Goal: Check status

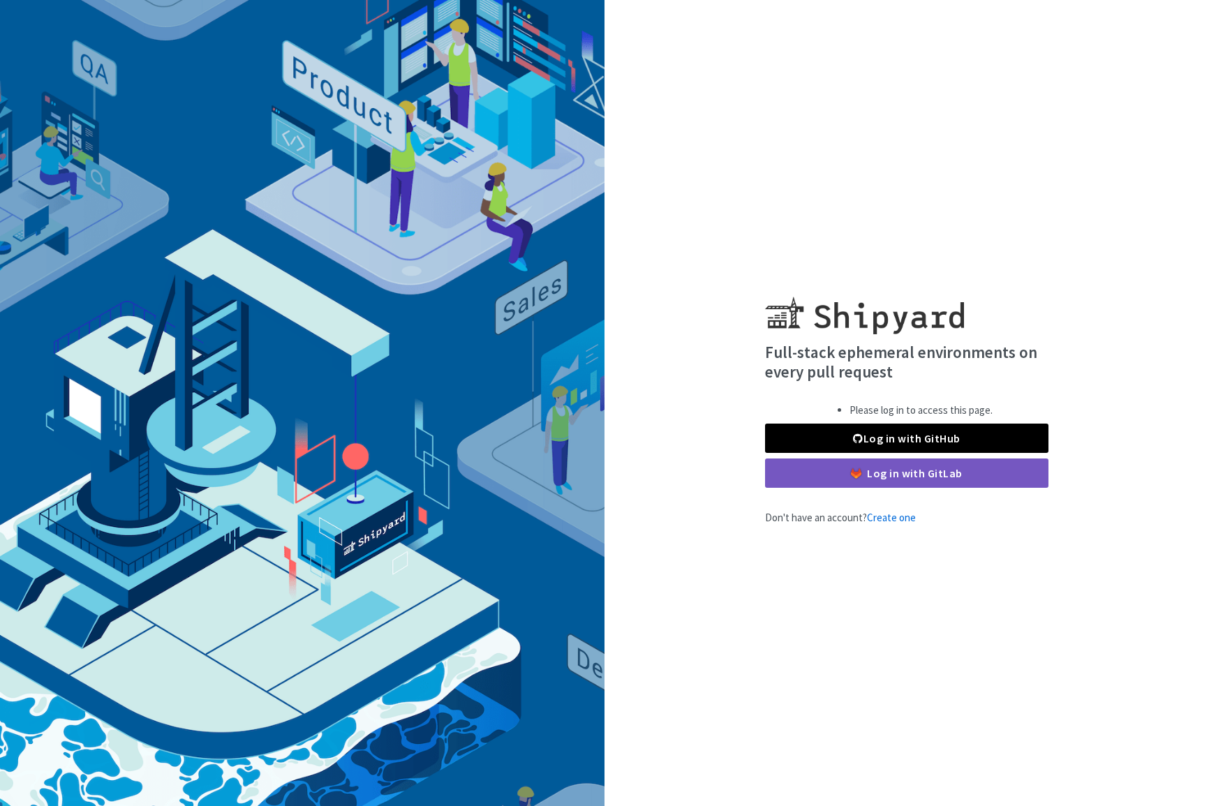
click at [848, 431] on link "Log in with GitHub" at bounding box center [906, 438] width 283 height 29
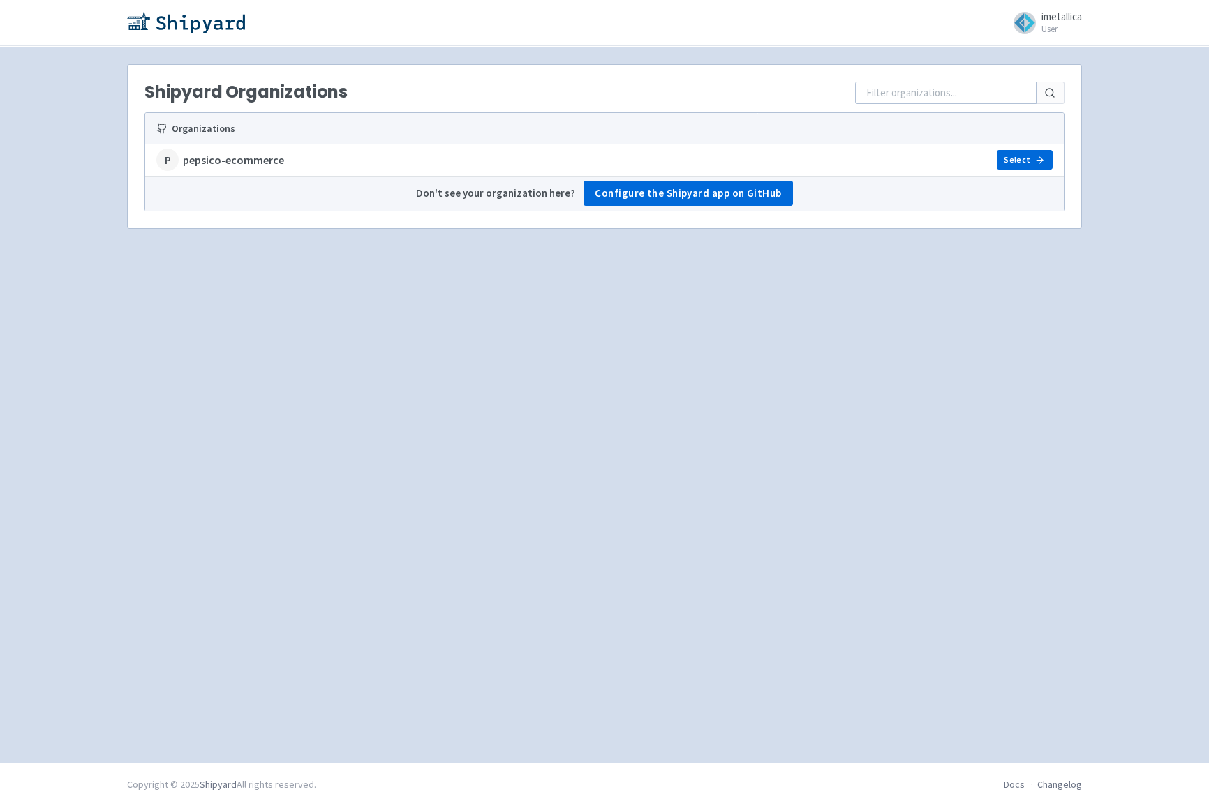
click at [1039, 159] on icon at bounding box center [1040, 160] width 10 height 10
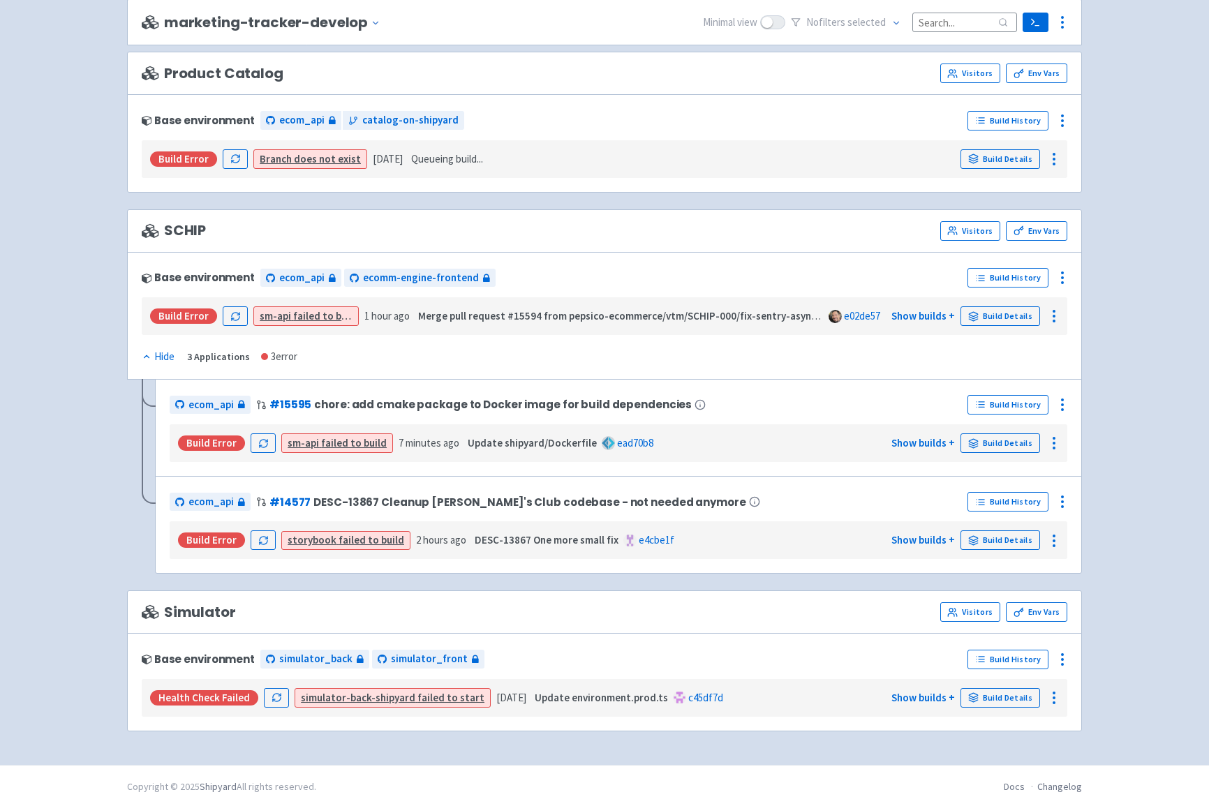
scroll to position [3940, 0]
click at [472, 442] on strong "Update shipyard/Dockerfile" at bounding box center [532, 443] width 129 height 13
click at [924, 441] on link "Show builds +" at bounding box center [924, 443] width 64 height 13
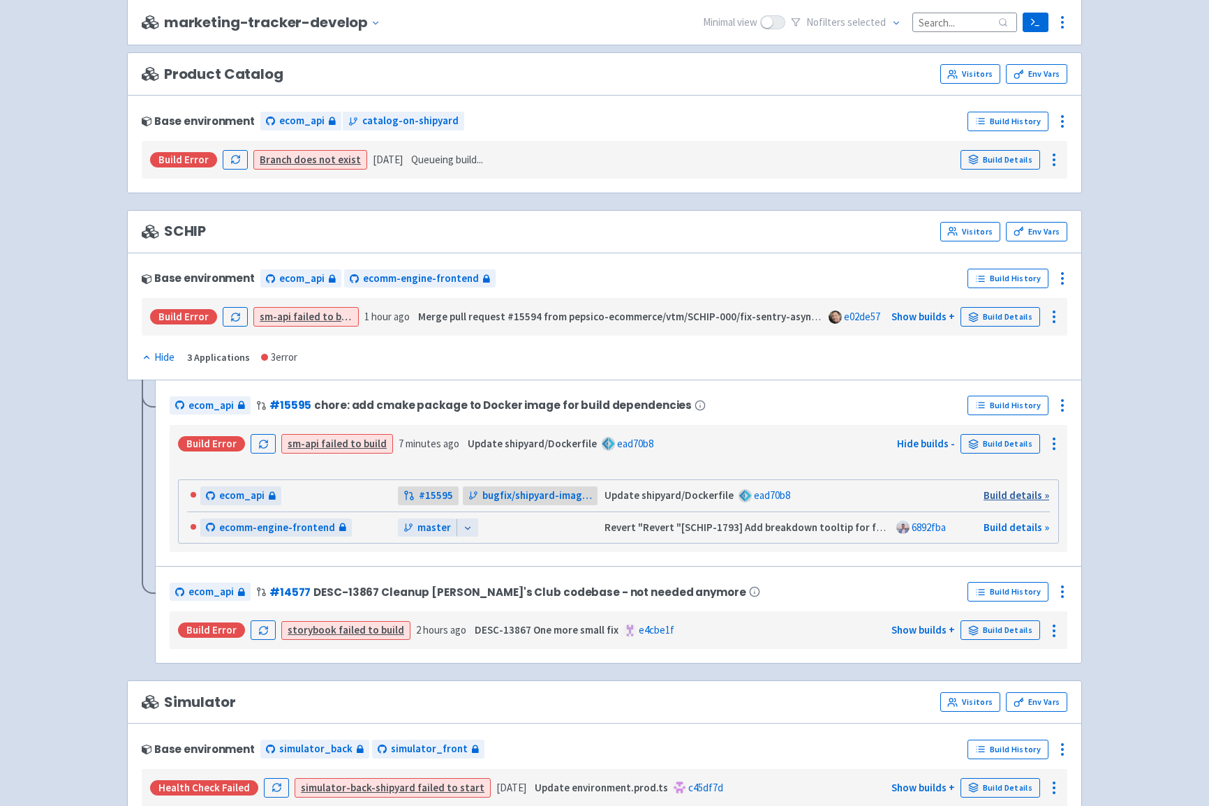
click at [1013, 489] on link "Build details »" at bounding box center [1017, 495] width 66 height 13
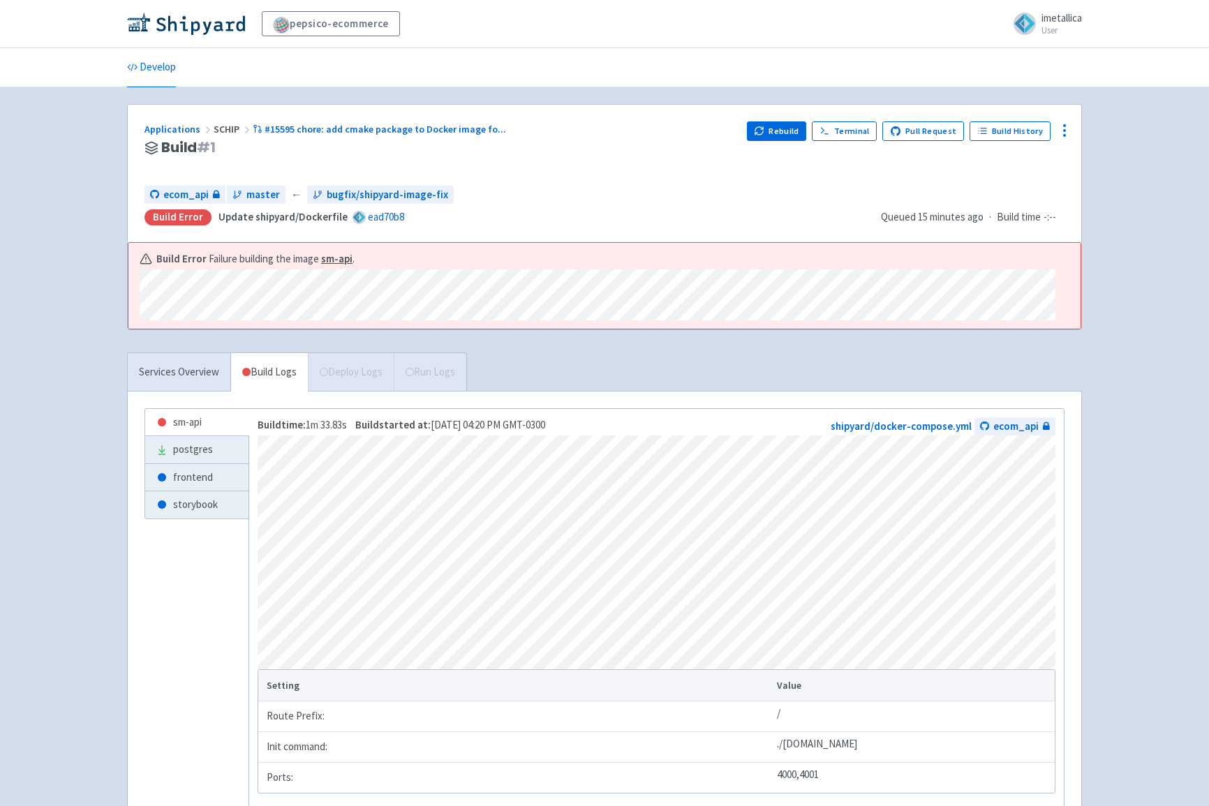
click at [846, 283] on div "Build Error Failure building the image sm-api ." at bounding box center [598, 286] width 916 height 70
click at [153, 70] on link "Develop" at bounding box center [151, 67] width 49 height 39
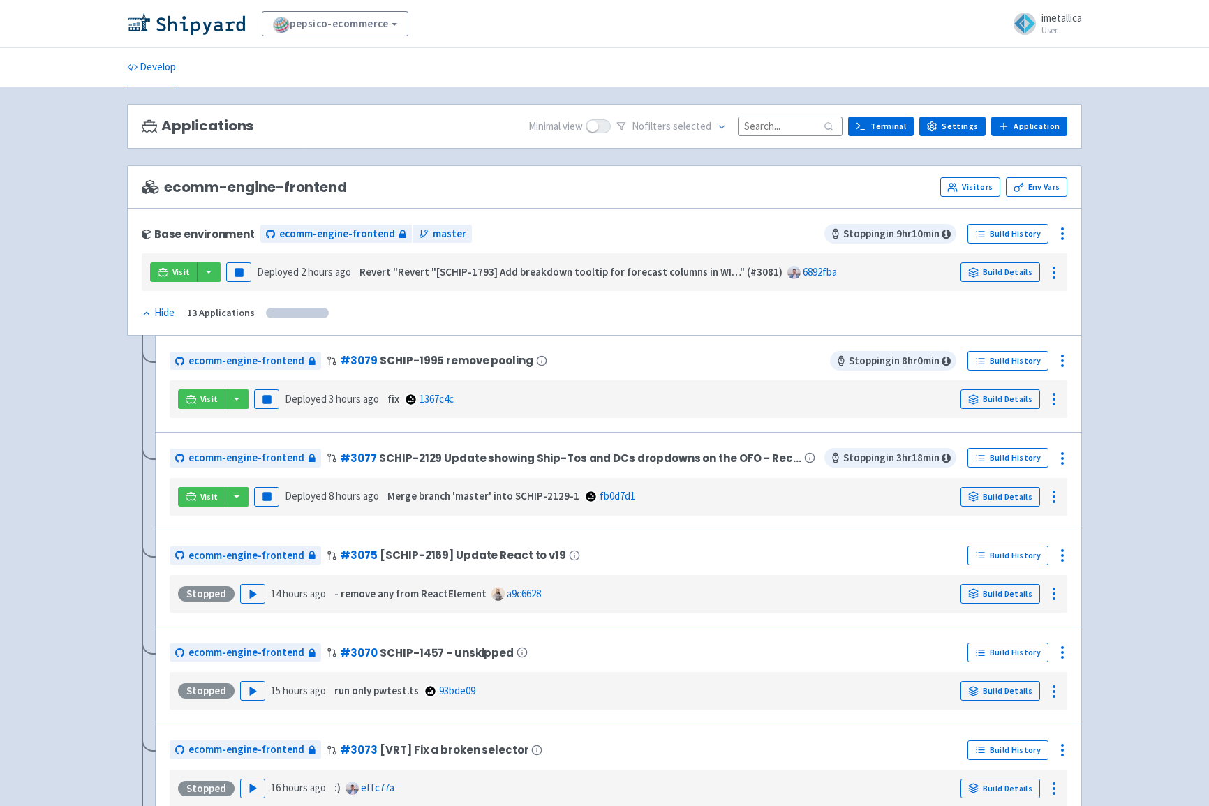
click at [611, 127] on span at bounding box center [598, 126] width 25 height 14
click at [595, 127] on input "checkbox" at bounding box center [590, 125] width 9 height 9
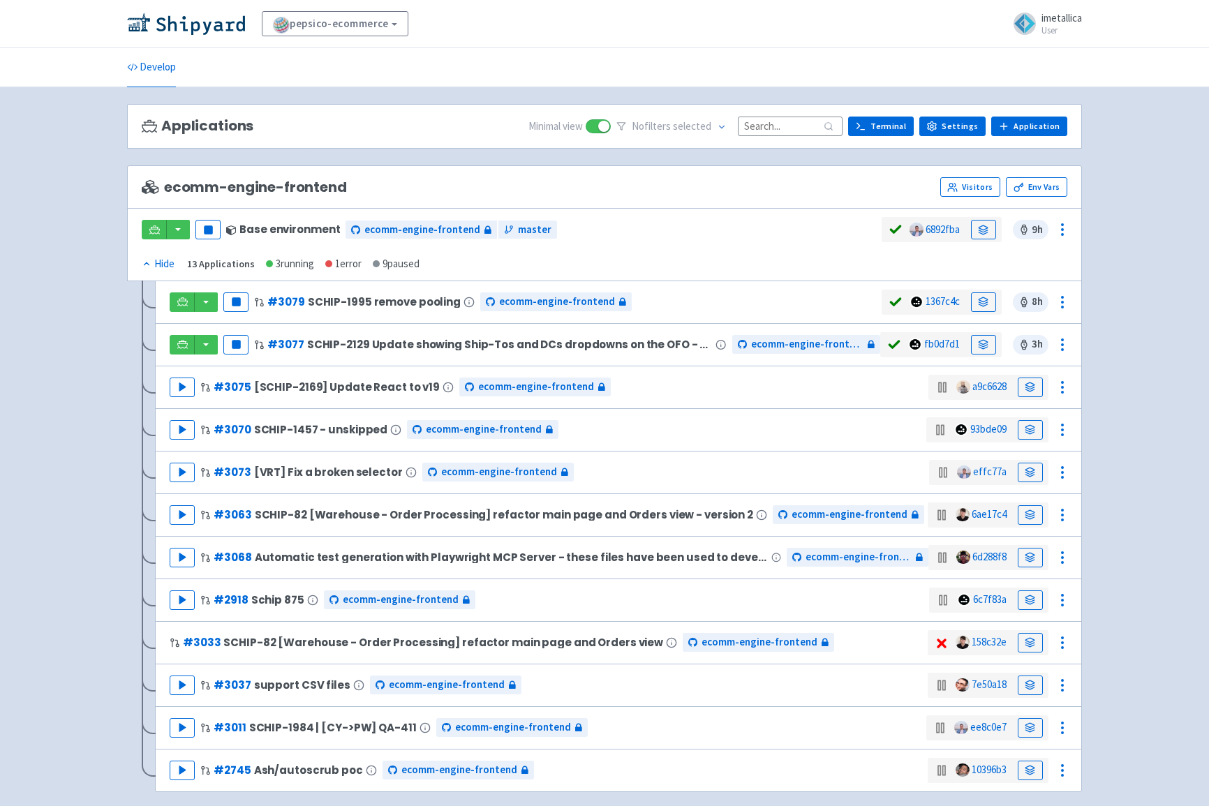
click at [611, 127] on span at bounding box center [598, 126] width 25 height 14
click at [595, 127] on input "checkbox" at bounding box center [590, 125] width 9 height 9
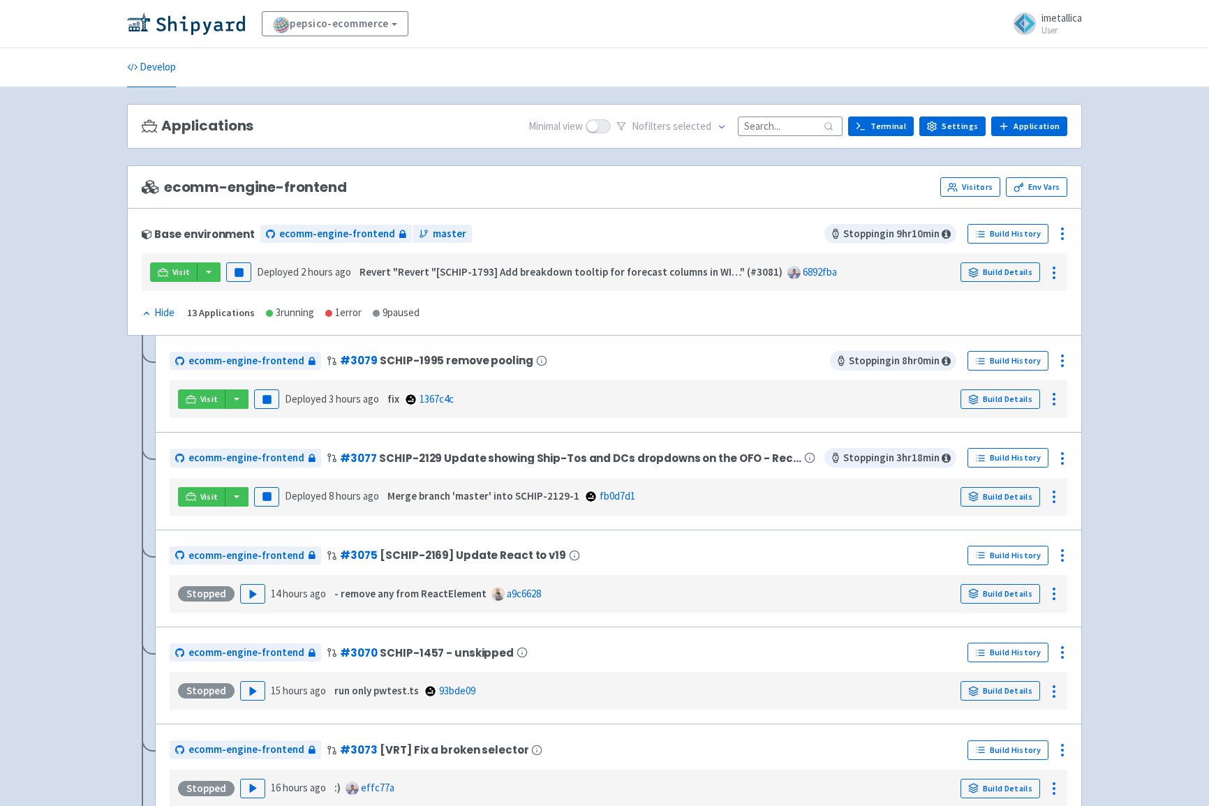
click at [611, 127] on span at bounding box center [598, 126] width 25 height 14
click at [595, 127] on input "checkbox" at bounding box center [590, 125] width 9 height 9
checkbox input "true"
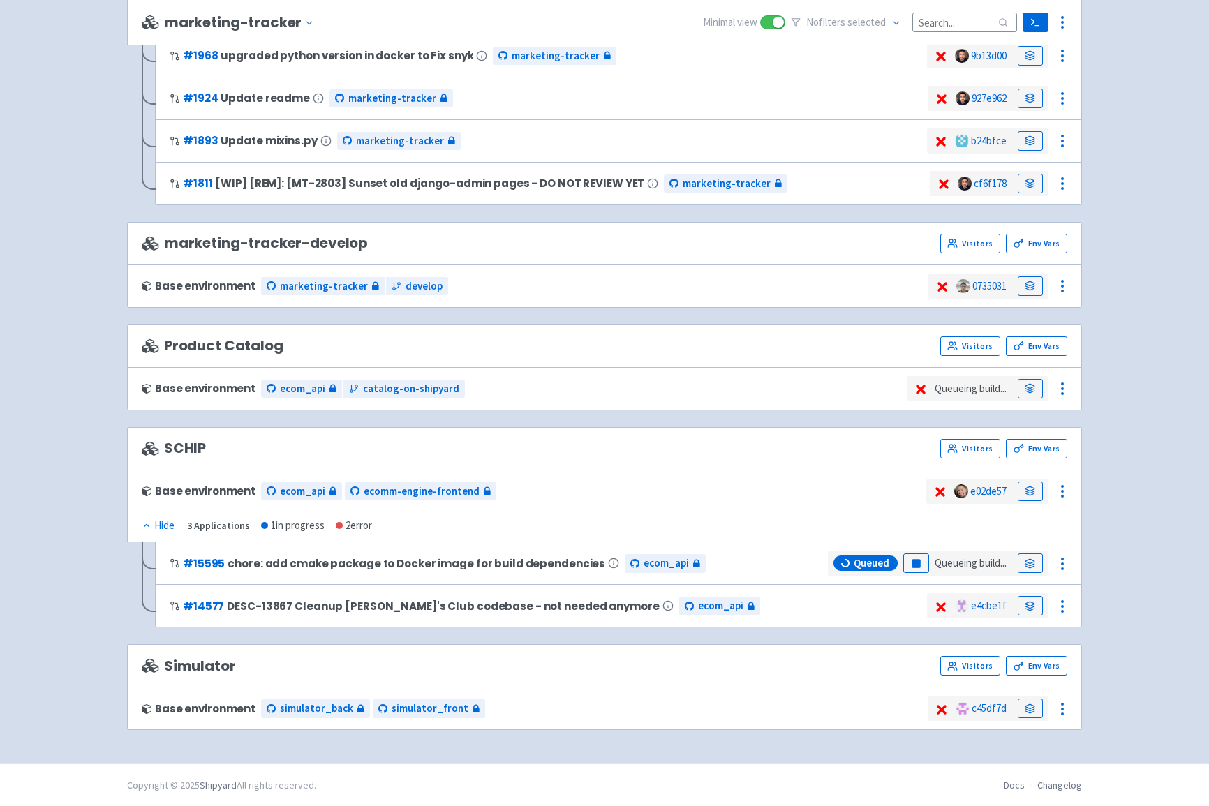
scroll to position [1752, 0]
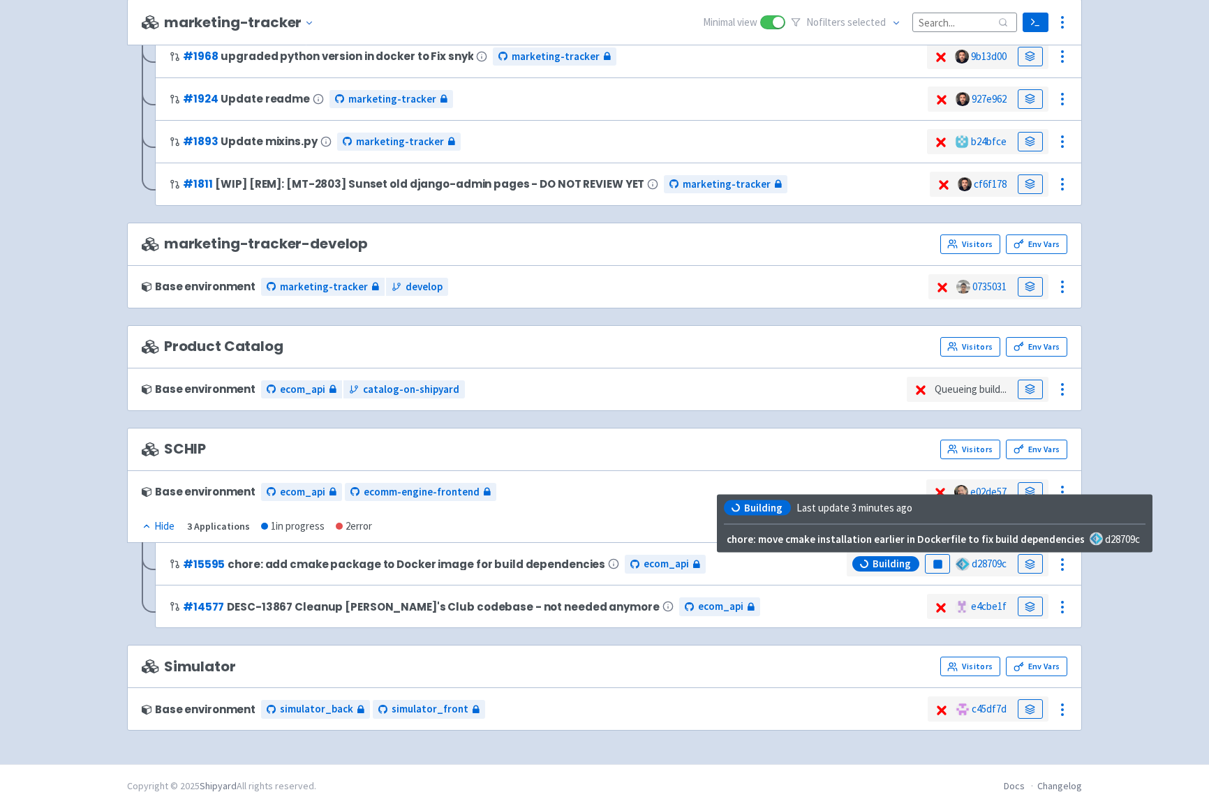
click at [877, 561] on span "Building" at bounding box center [892, 564] width 38 height 14
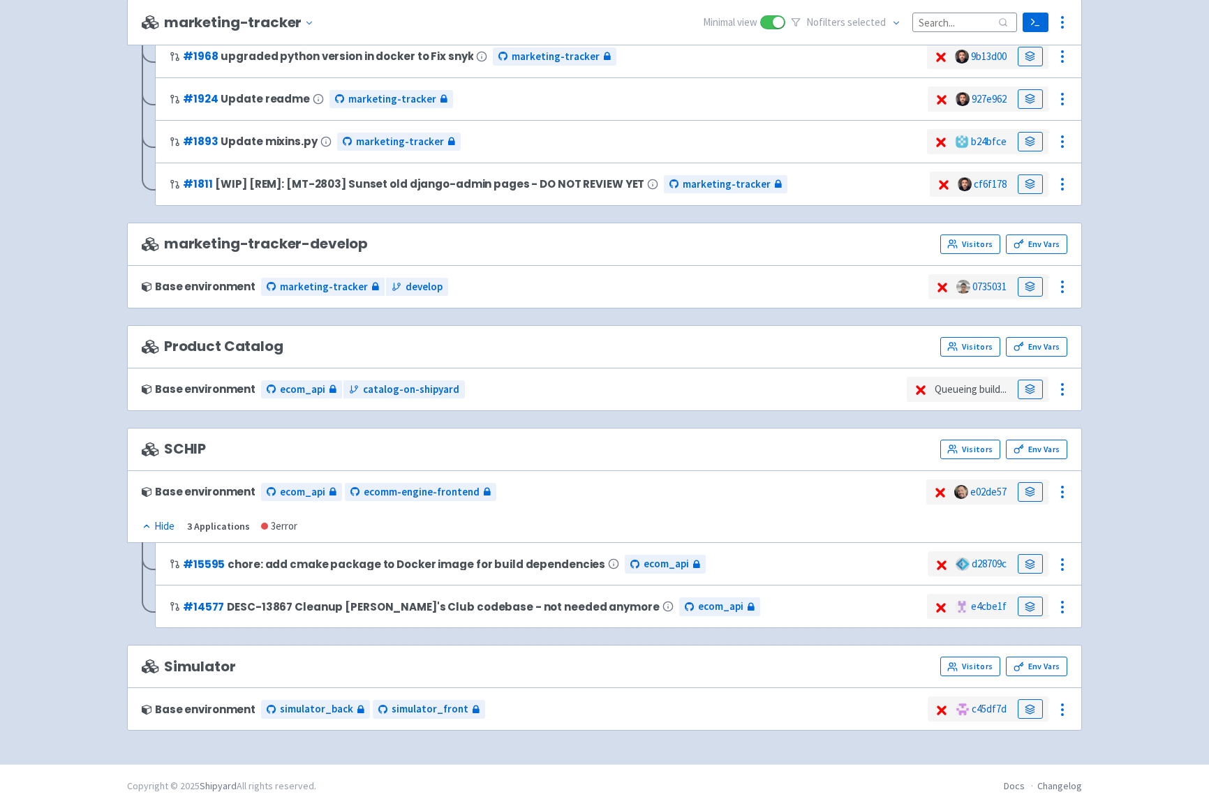
click at [943, 565] on icon at bounding box center [941, 565] width 7 height 7
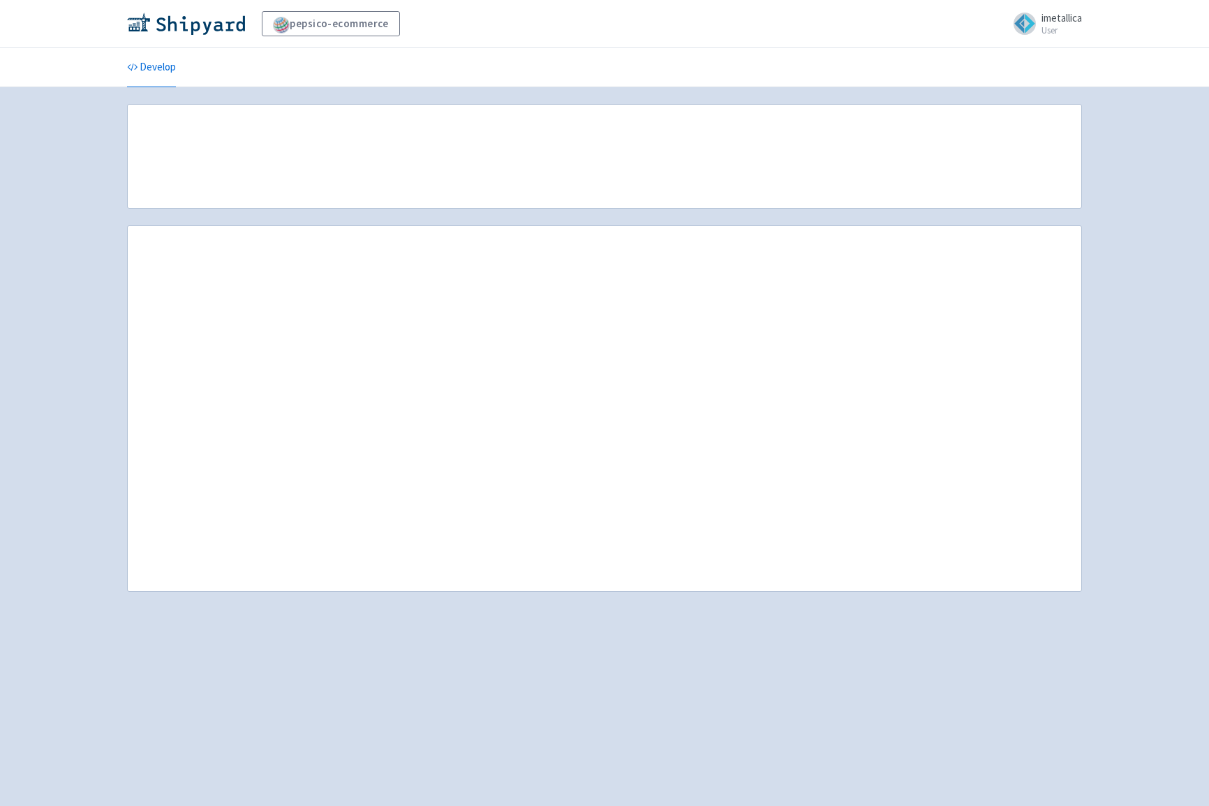
click at [837, 27] on div "pepsico-ecommerce imetallica User Profile Sign out" at bounding box center [604, 23] width 955 height 25
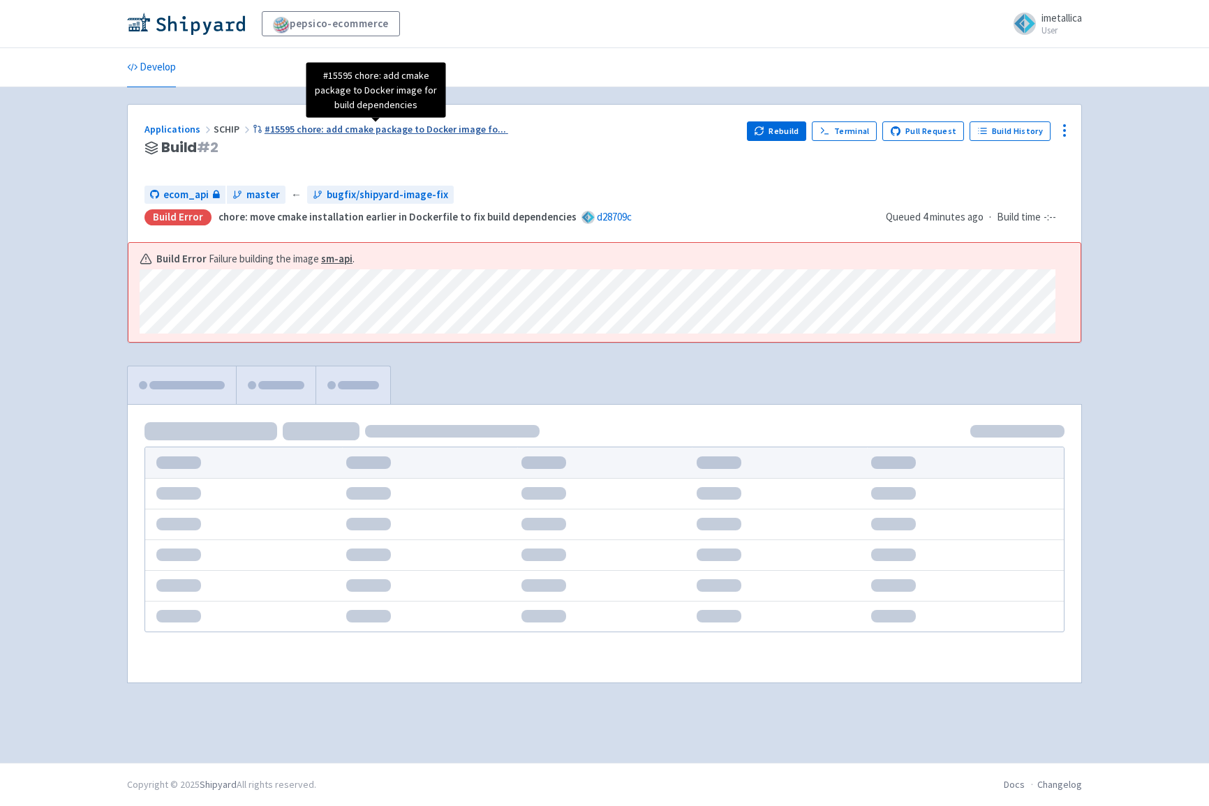
click at [337, 131] on span "#15595 chore: add cmake package to Docker image fo ..." at bounding box center [386, 129] width 242 height 13
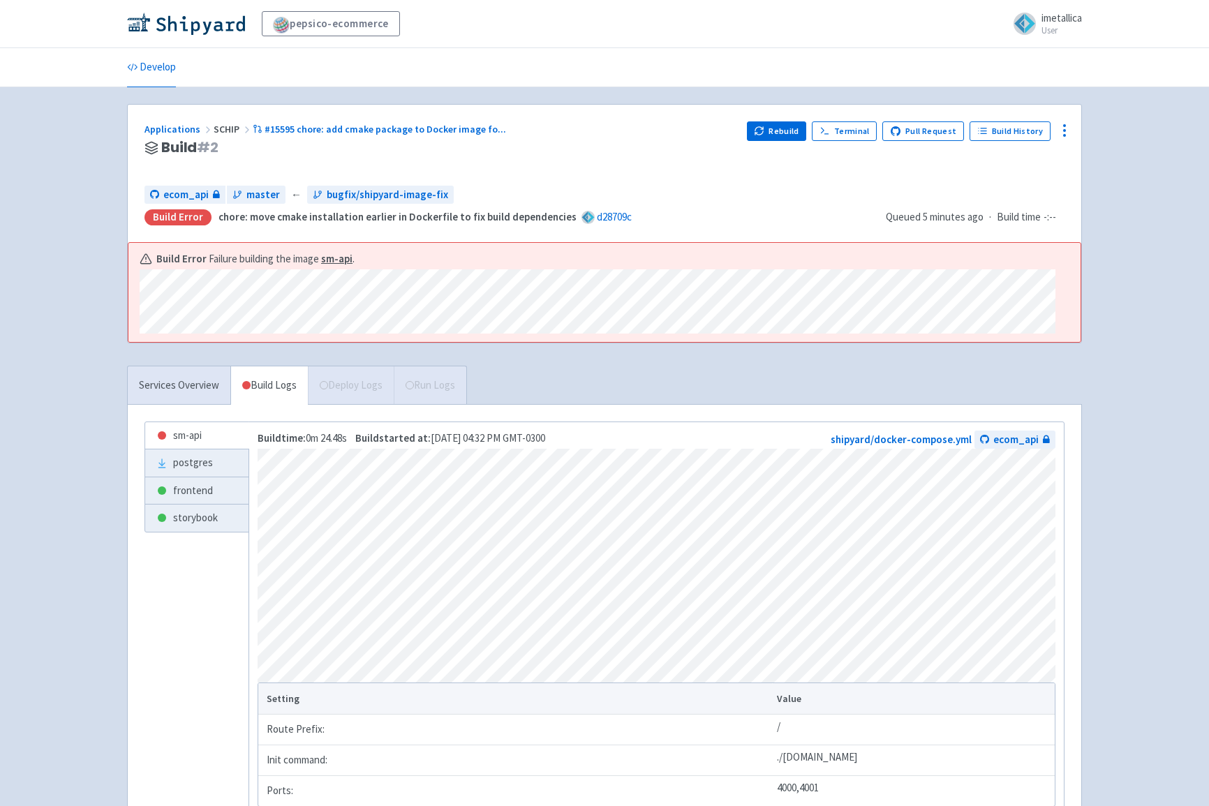
click at [214, 148] on span "# 2" at bounding box center [208, 148] width 22 height 20
click at [990, 133] on link "Build History" at bounding box center [1010, 131] width 81 height 20
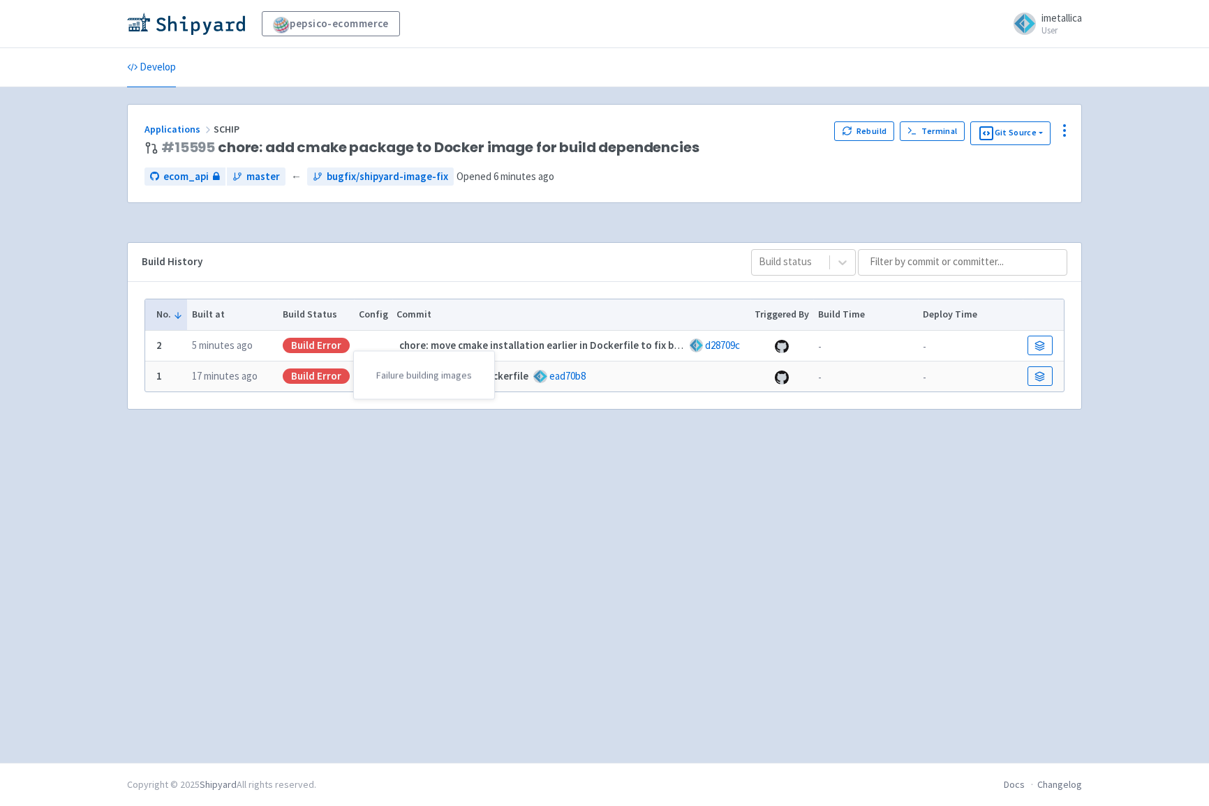
click at [307, 376] on div "Build Error" at bounding box center [316, 376] width 67 height 15
click at [232, 370] on time "17 minutes ago" at bounding box center [225, 375] width 66 height 13
click at [1038, 378] on icon at bounding box center [1040, 376] width 10 height 10
click at [1048, 344] on link at bounding box center [1040, 346] width 25 height 20
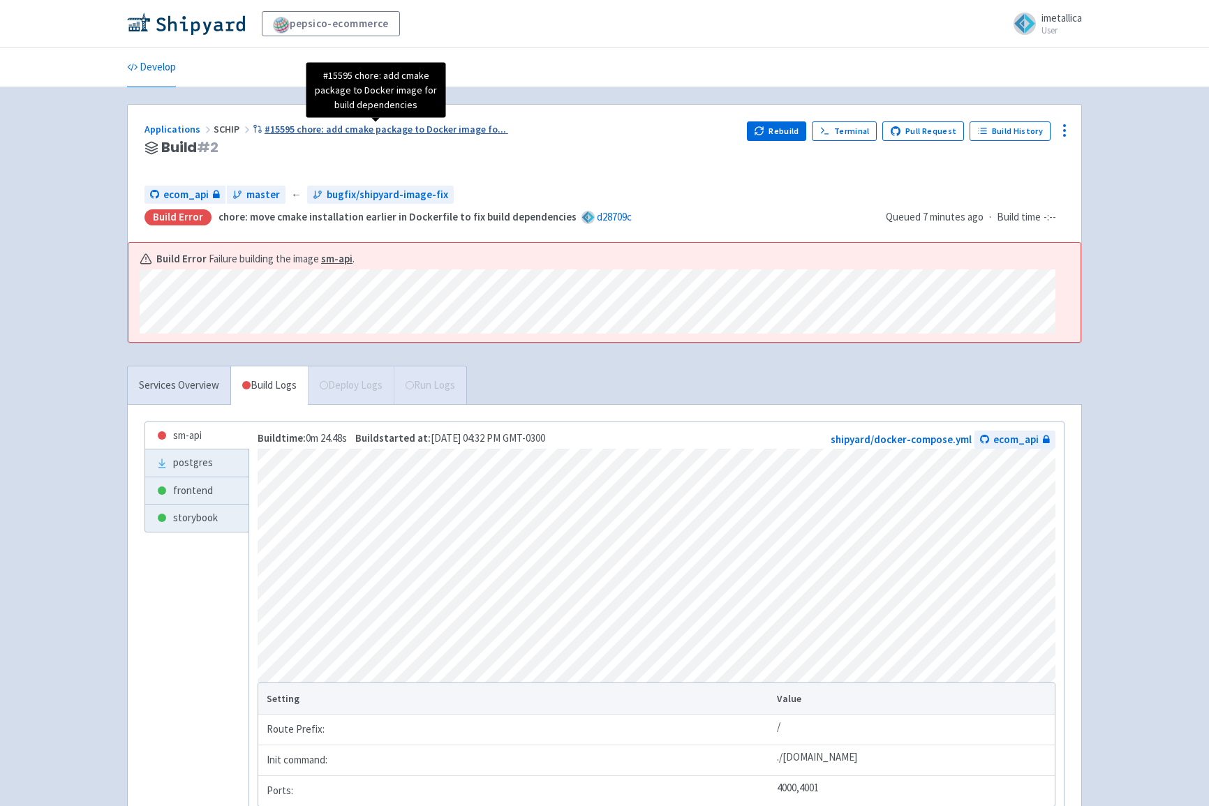
click at [283, 131] on span "#15595 chore: add cmake package to Docker image fo ..." at bounding box center [386, 129] width 242 height 13
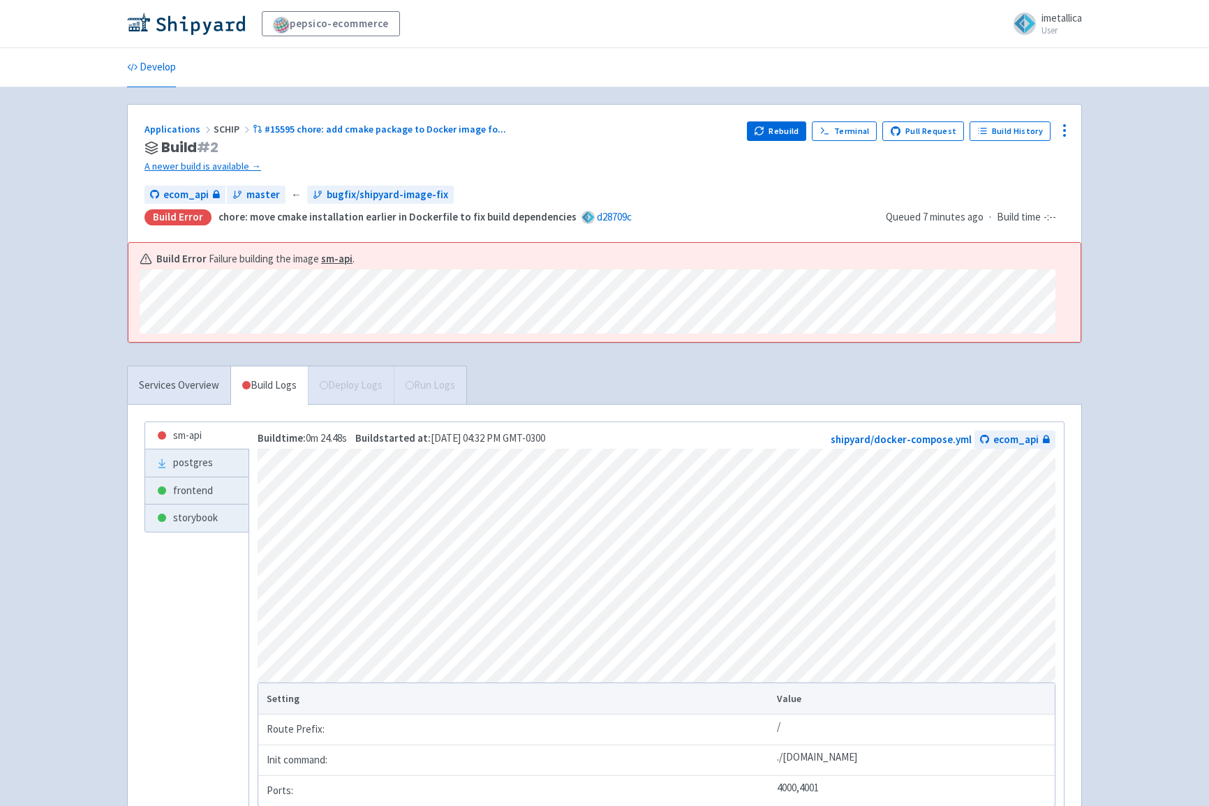
click at [224, 126] on span "SCHIP" at bounding box center [233, 129] width 39 height 13
click at [211, 164] on link "A newer build is available →" at bounding box center [440, 167] width 591 height 16
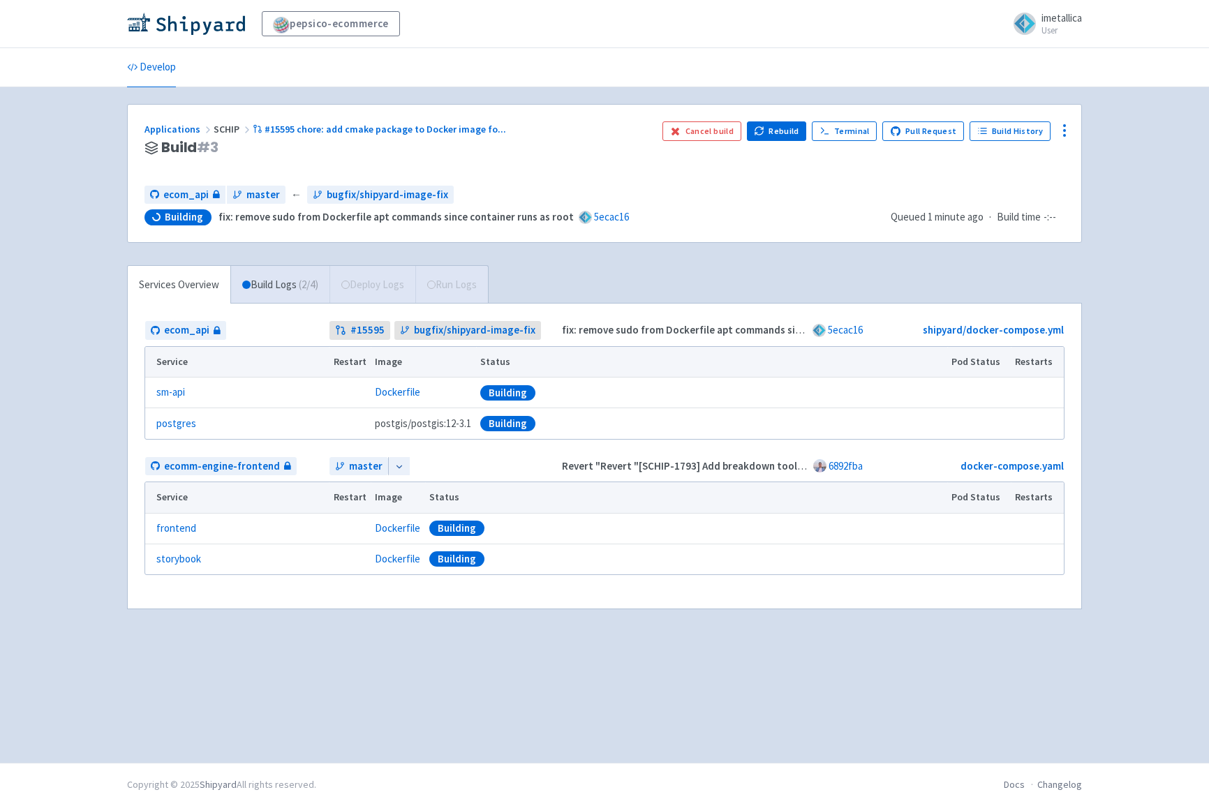
click at [696, 268] on div "Services Overview Build Logs ( 2 / 4 ) Deploy Logs Run Logs ecom_api # 15595 bu…" at bounding box center [605, 446] width 972 height 362
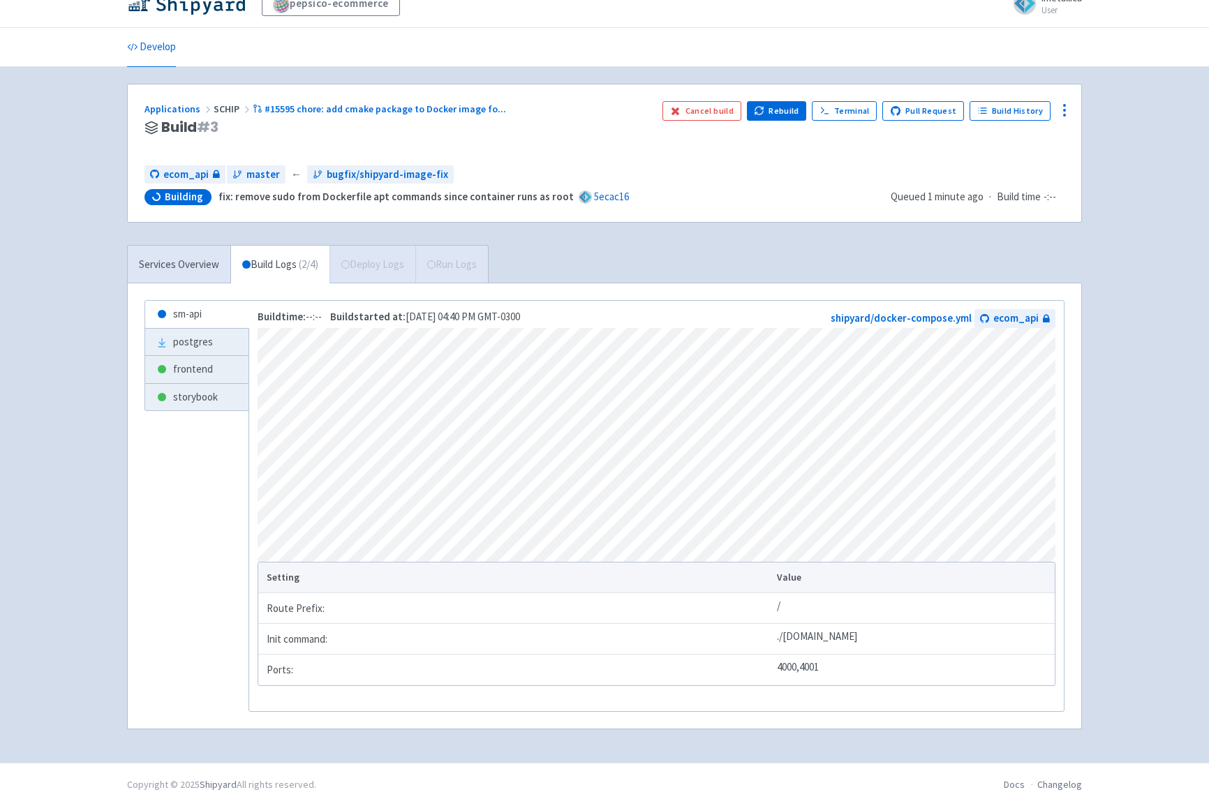
scroll to position [23, 0]
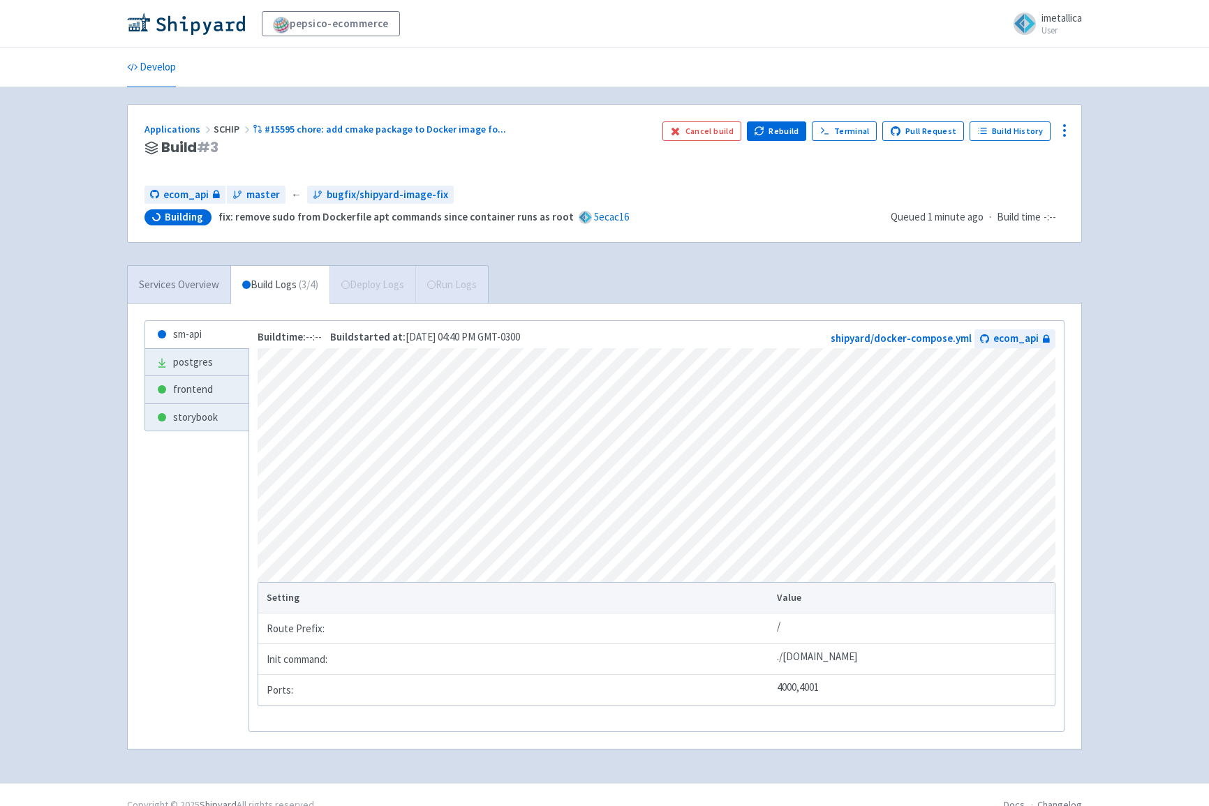
click at [194, 283] on link "Services Overview" at bounding box center [179, 285] width 103 height 38
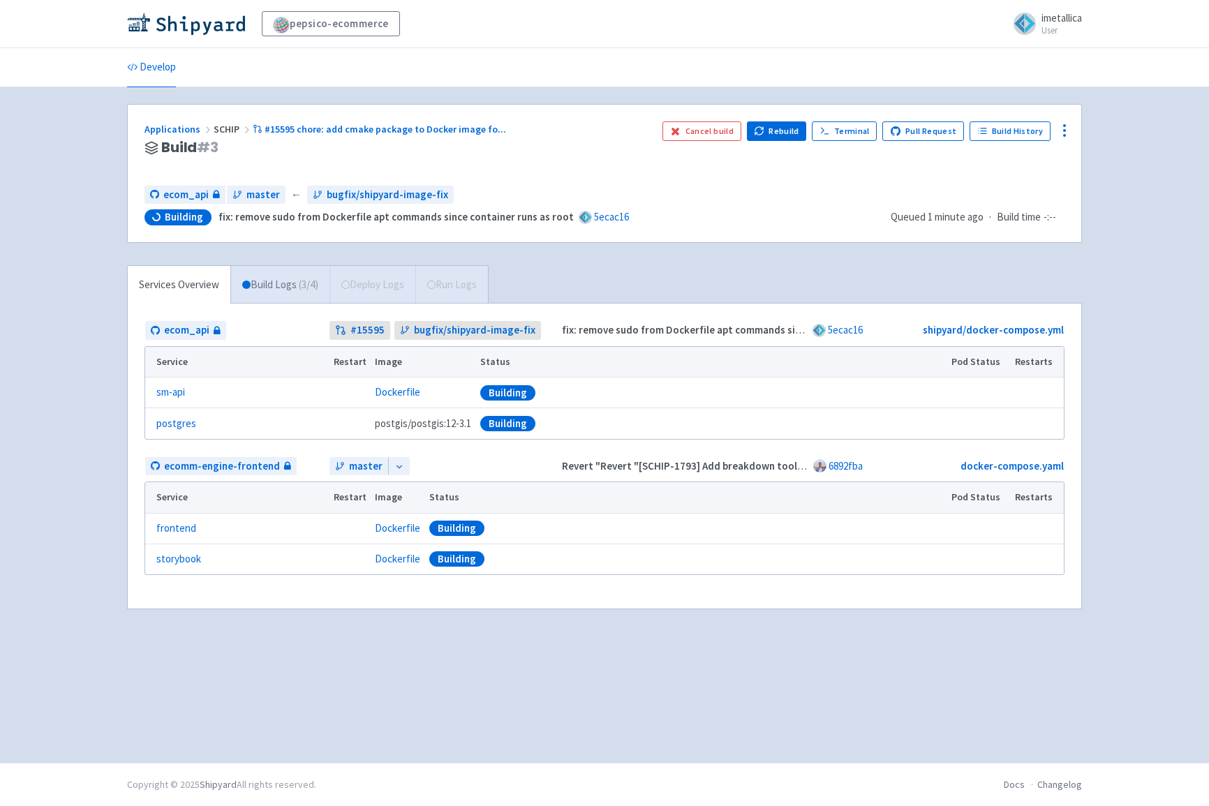
click at [258, 281] on link "Build Logs ( 3 / 4 )" at bounding box center [280, 285] width 98 height 38
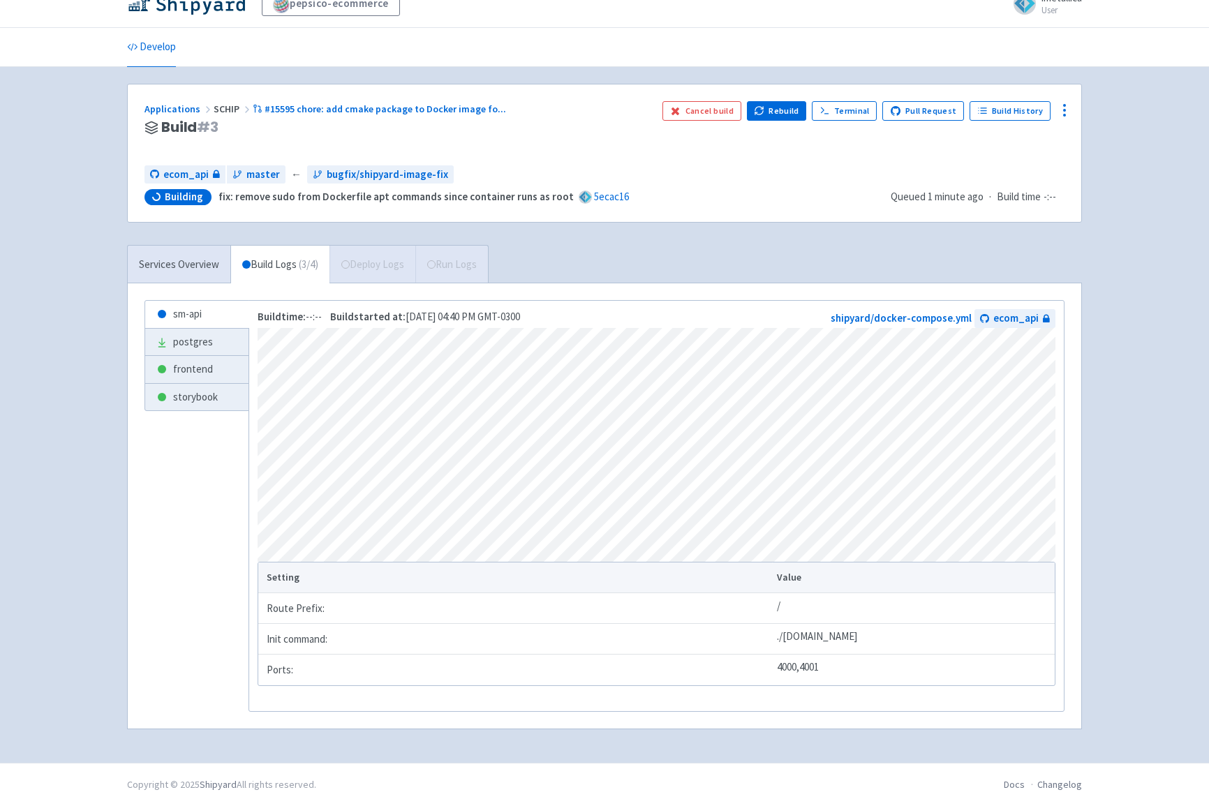
scroll to position [23, 0]
